Goal: Transaction & Acquisition: Purchase product/service

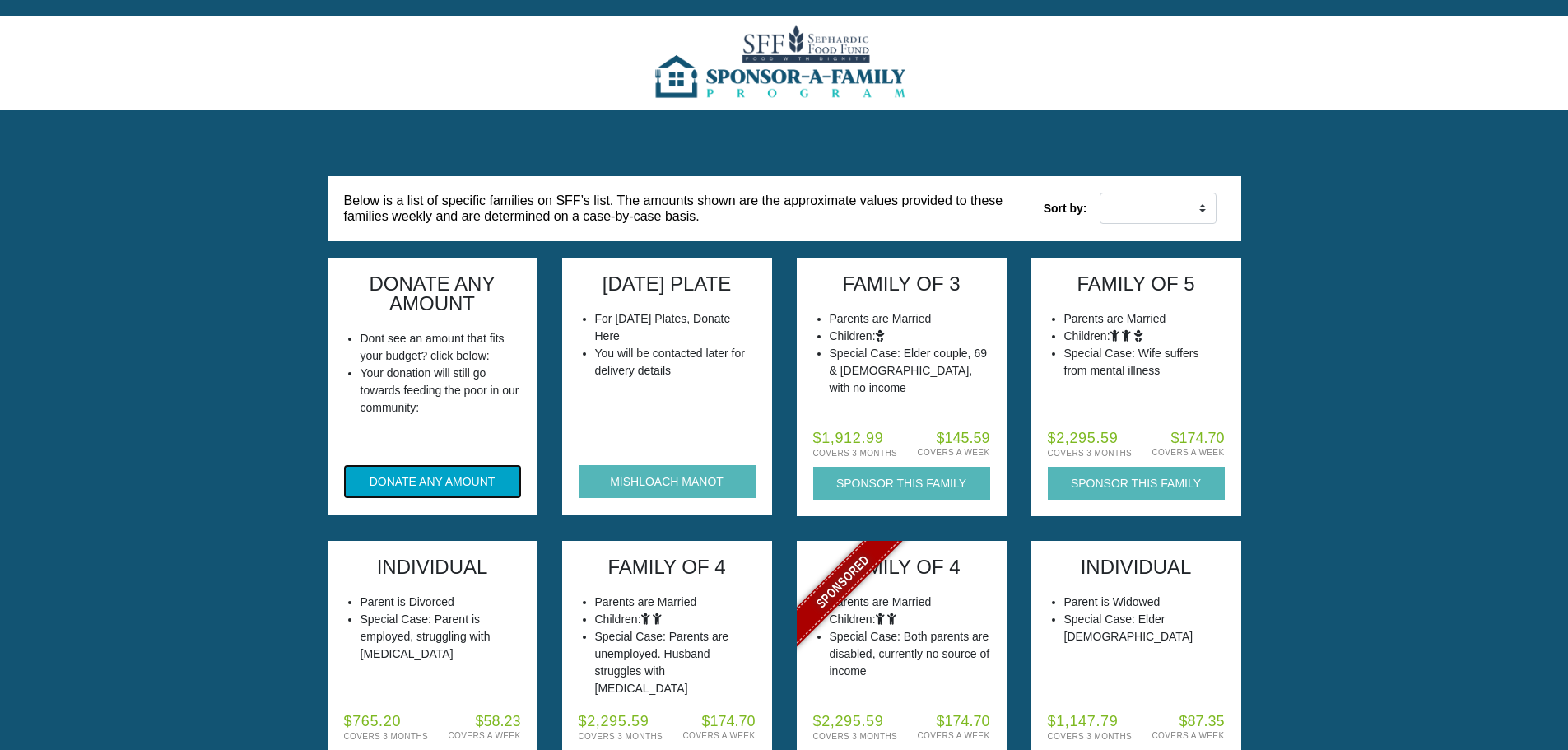
click at [443, 480] on button "DONATE ANY AMOUNT" at bounding box center [432, 481] width 177 height 33
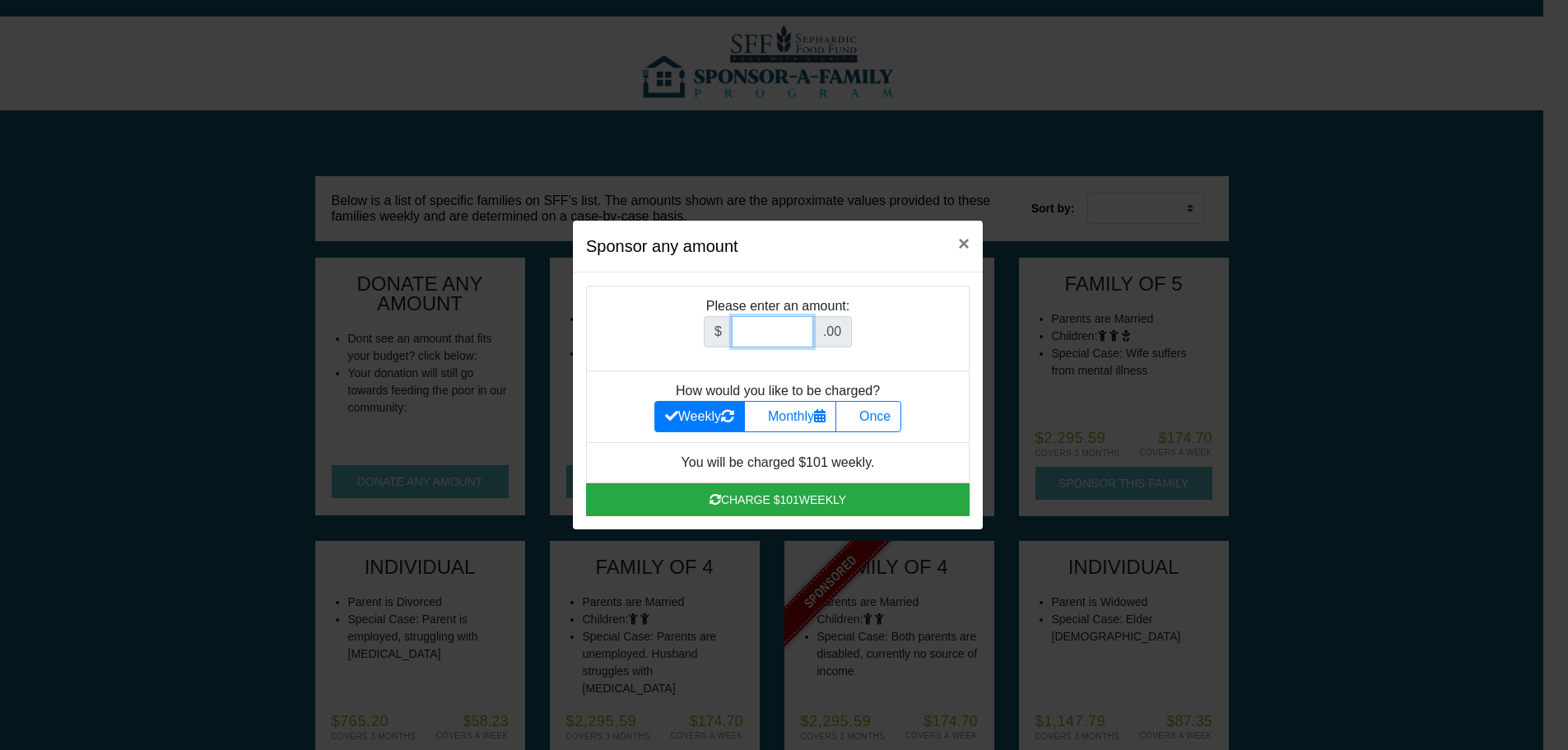
click at [753, 329] on input "Amount (to the nearest dollar)" at bounding box center [772, 332] width 81 height 31
type input "1000"
click at [891, 424] on label "Once" at bounding box center [868, 417] width 65 height 31
click at [856, 418] on input "Once" at bounding box center [852, 412] width 11 height 11
radio input "true"
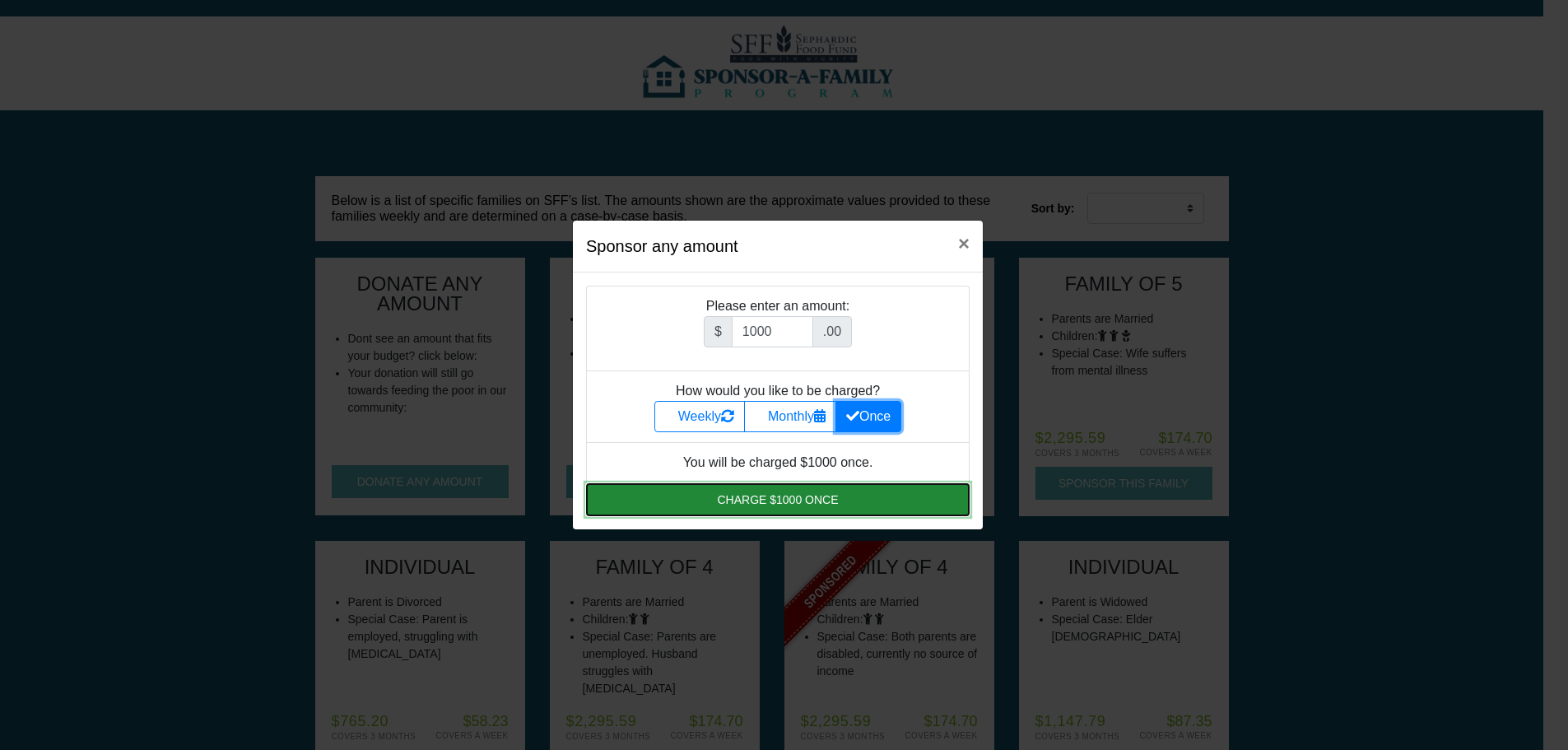
click at [856, 501] on button "Charge $1000 once" at bounding box center [778, 500] width 384 height 33
